Goal: Task Accomplishment & Management: Use online tool/utility

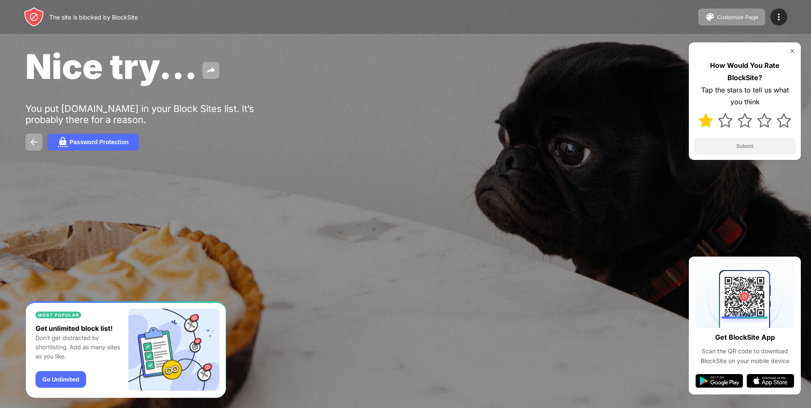
click at [703, 118] on img at bounding box center [706, 120] width 14 height 14
click at [714, 378] on img at bounding box center [720, 381] width 48 height 14
